Goal: Task Accomplishment & Management: Manage account settings

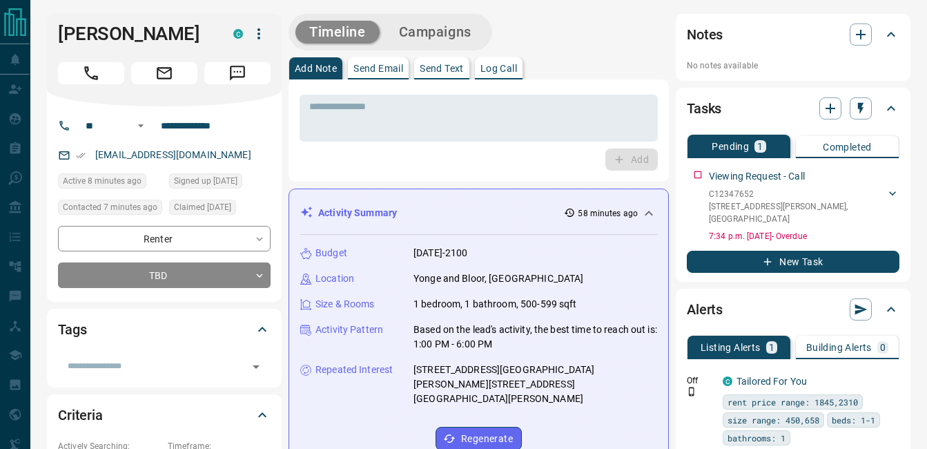
scroll to position [448, 0]
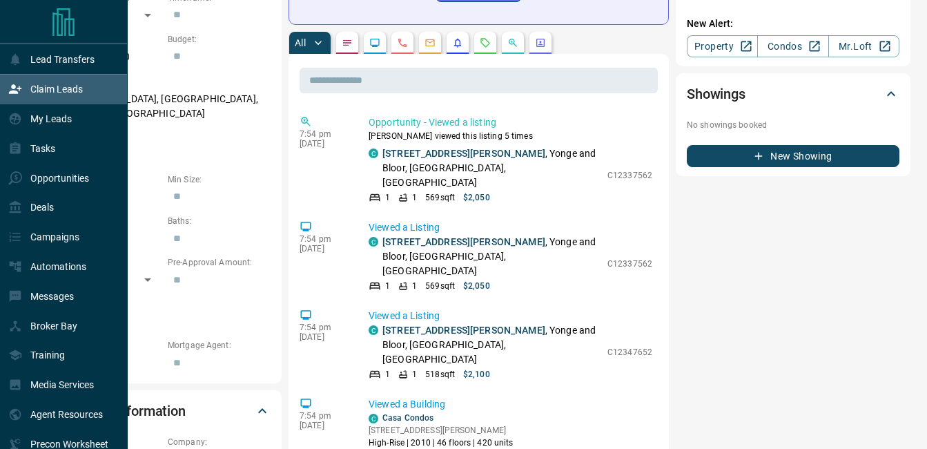
click at [14, 90] on icon at bounding box center [15, 89] width 14 height 14
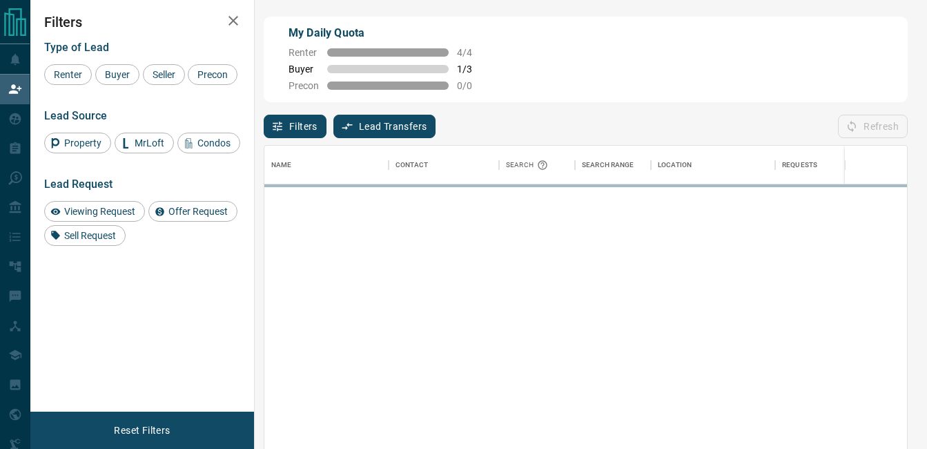
scroll to position [326, 632]
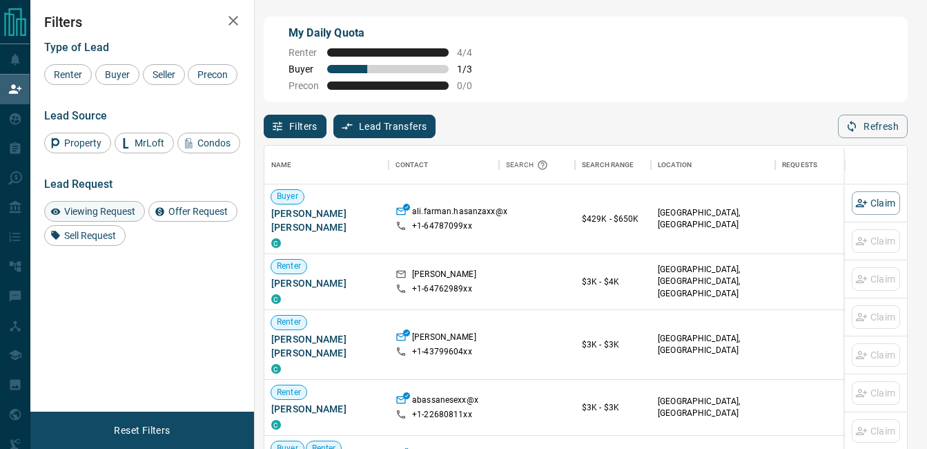
click at [108, 217] on div "Viewing Request" at bounding box center [94, 211] width 101 height 21
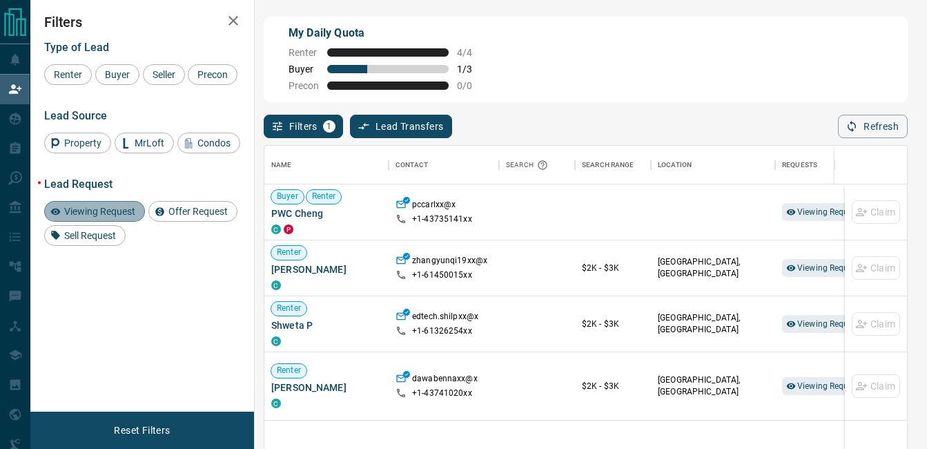
click at [117, 208] on span "Viewing Request" at bounding box center [99, 211] width 81 height 11
click at [214, 213] on span "Offer Request" at bounding box center [198, 211] width 69 height 11
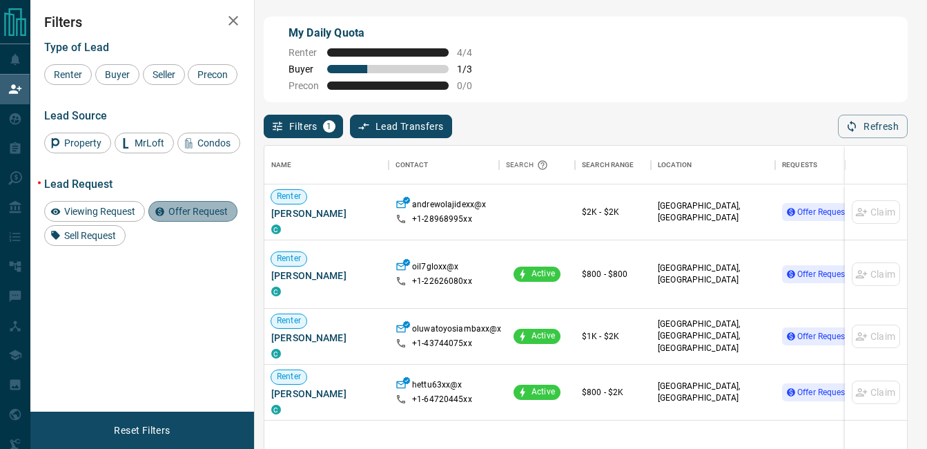
click at [214, 214] on span "Offer Request" at bounding box center [198, 211] width 69 height 11
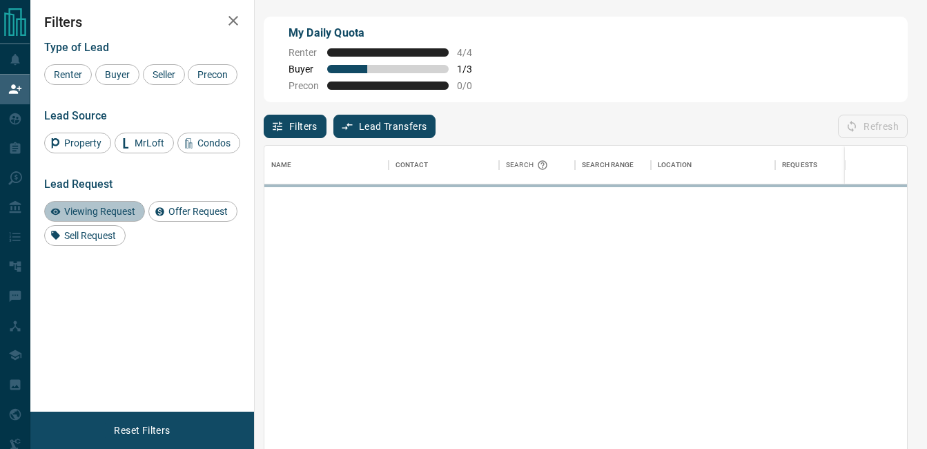
click at [107, 214] on span "Viewing Request" at bounding box center [99, 211] width 81 height 11
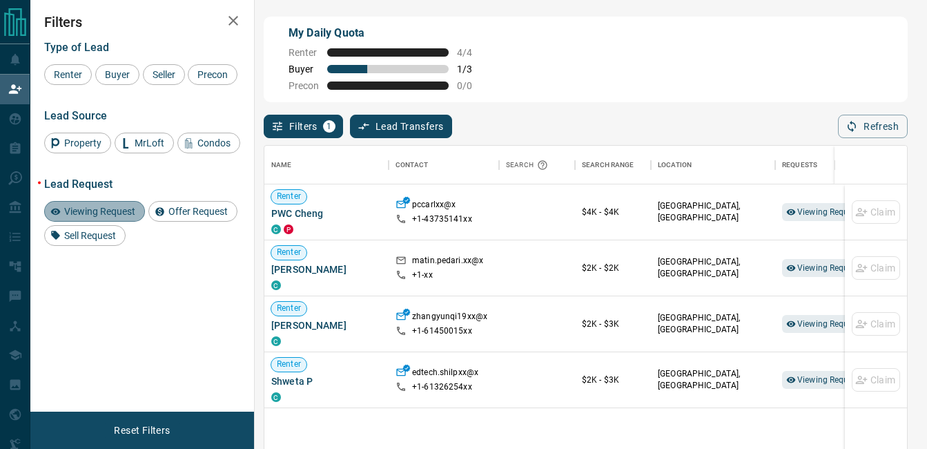
click at [94, 214] on span "Viewing Request" at bounding box center [99, 211] width 81 height 11
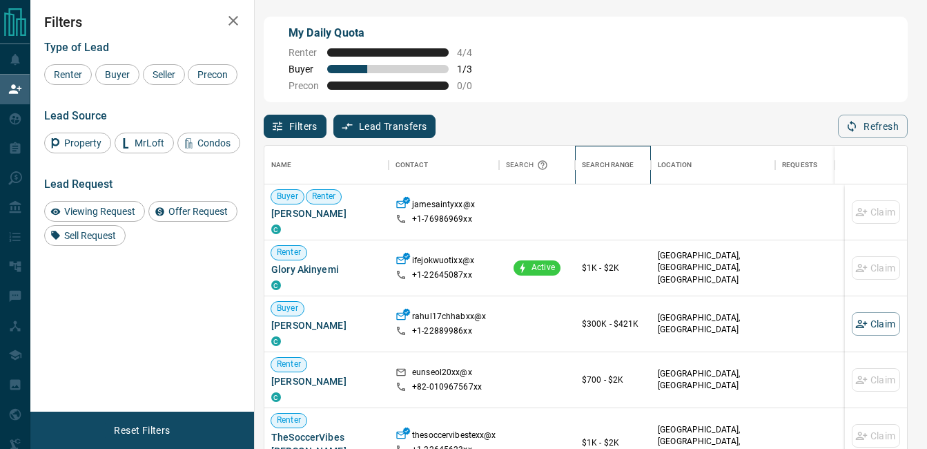
click at [606, 161] on div "Search Range" at bounding box center [608, 165] width 52 height 39
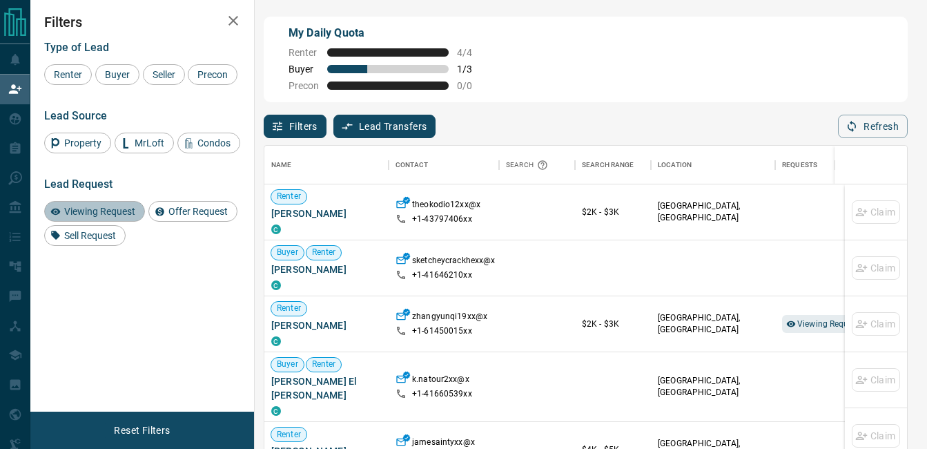
click at [108, 213] on span "Viewing Request" at bounding box center [99, 211] width 81 height 11
